Goal: Find specific page/section

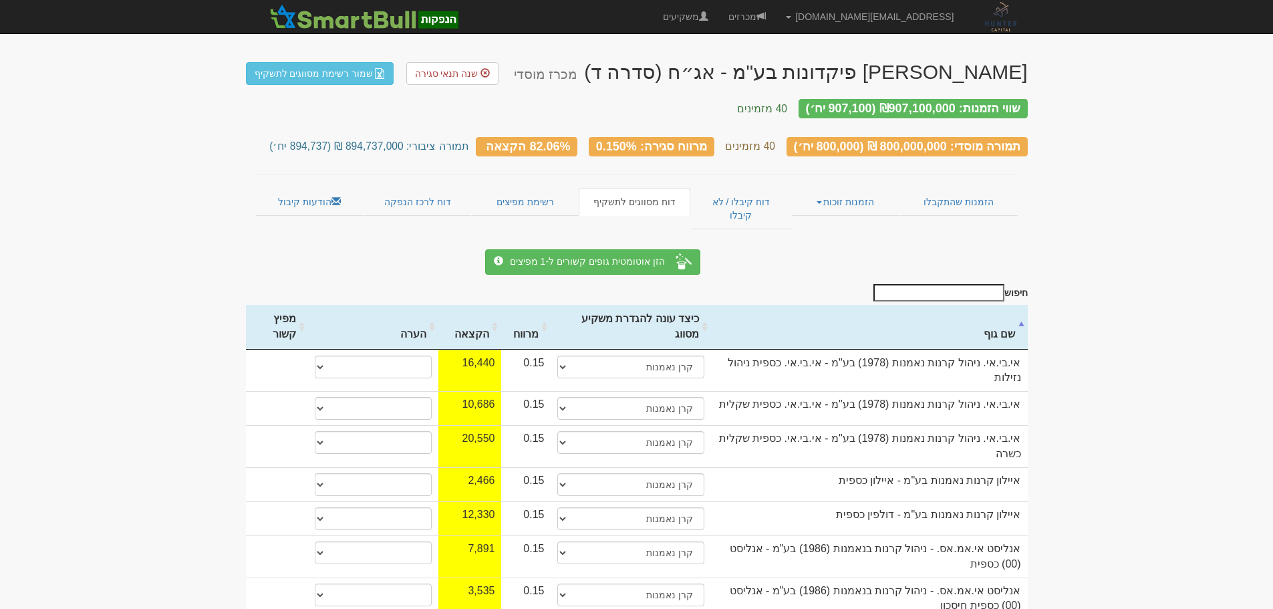
click at [309, 188] on link "הודעות קיבול" at bounding box center [310, 202] width 108 height 28
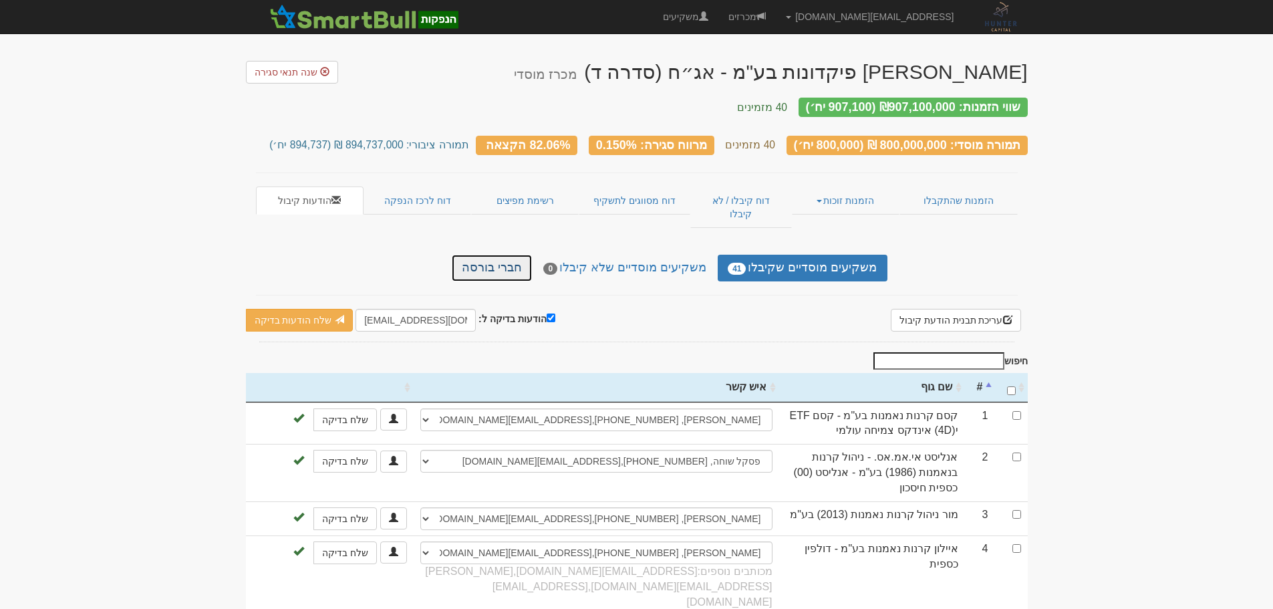
click at [521, 255] on link "חברי בורסה" at bounding box center [492, 268] width 80 height 27
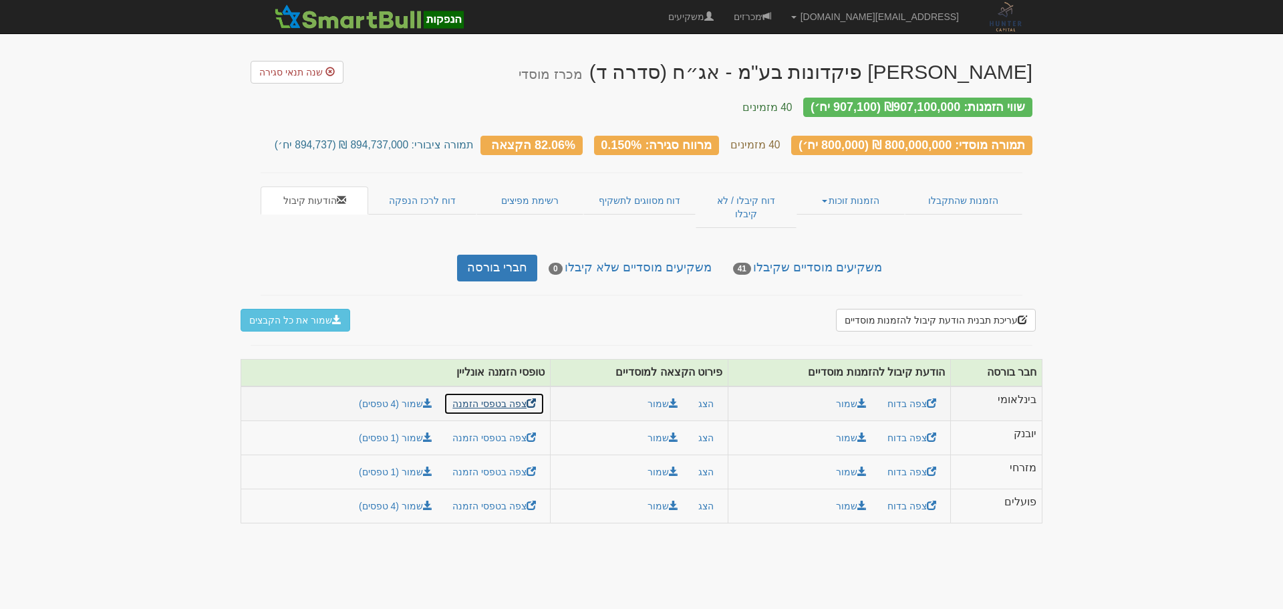
click at [510, 392] on link "צפה בטפסי הזמנה" at bounding box center [494, 403] width 101 height 23
click at [508, 426] on link "צפה בטפסי הזמנה" at bounding box center [494, 437] width 101 height 23
